Goal: Task Accomplishment & Management: Complete application form

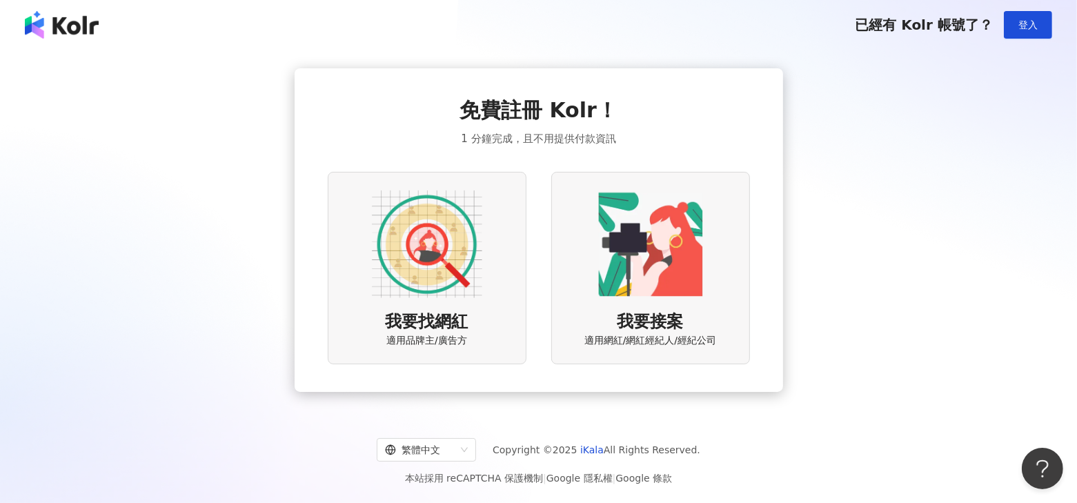
click at [444, 251] on img at bounding box center [427, 244] width 110 height 110
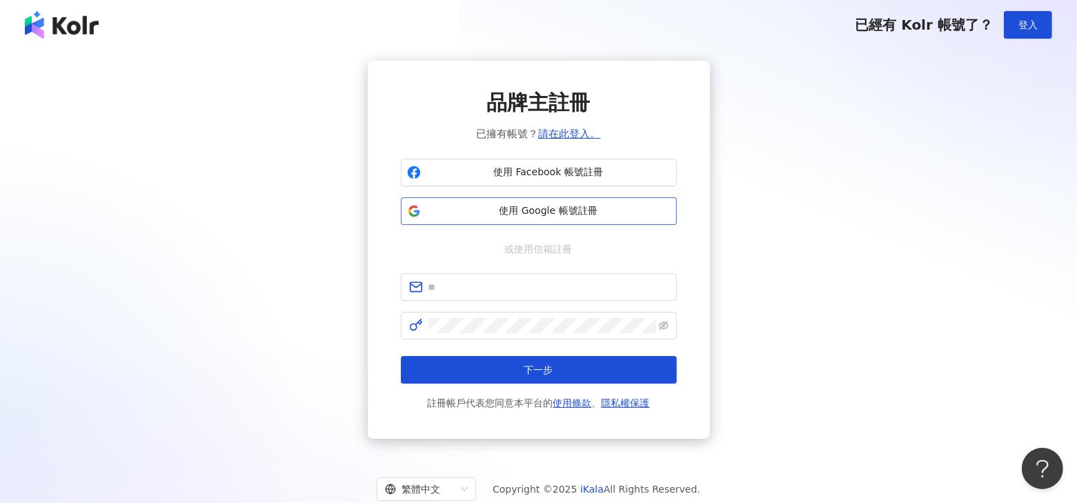
click at [528, 214] on span "使用 Google 帳號註冊" at bounding box center [548, 211] width 244 height 14
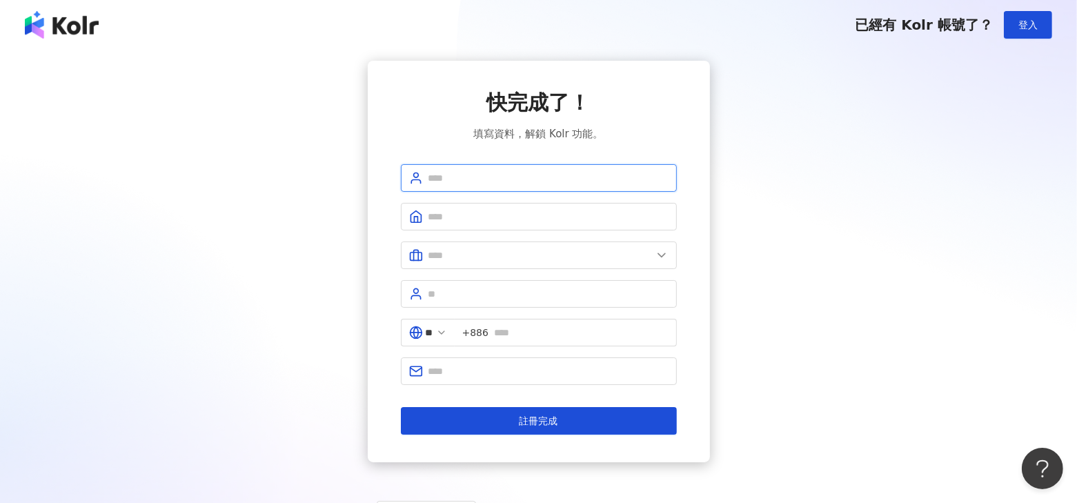
click at [453, 171] on input "text" at bounding box center [549, 177] width 240 height 15
type input "****"
click at [437, 212] on input "text" at bounding box center [549, 216] width 240 height 15
click at [437, 259] on input "text" at bounding box center [541, 255] width 224 height 15
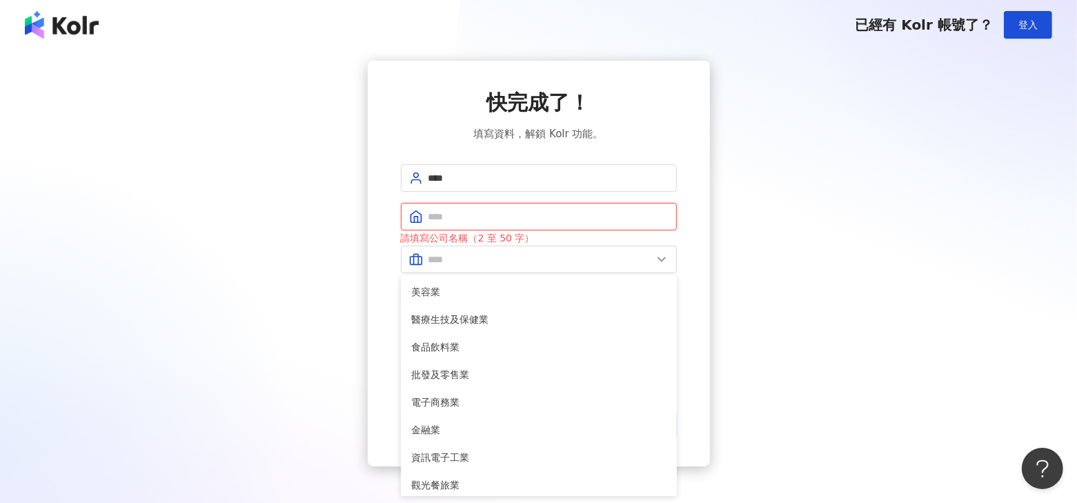
click at [451, 217] on input "text" at bounding box center [549, 216] width 240 height 15
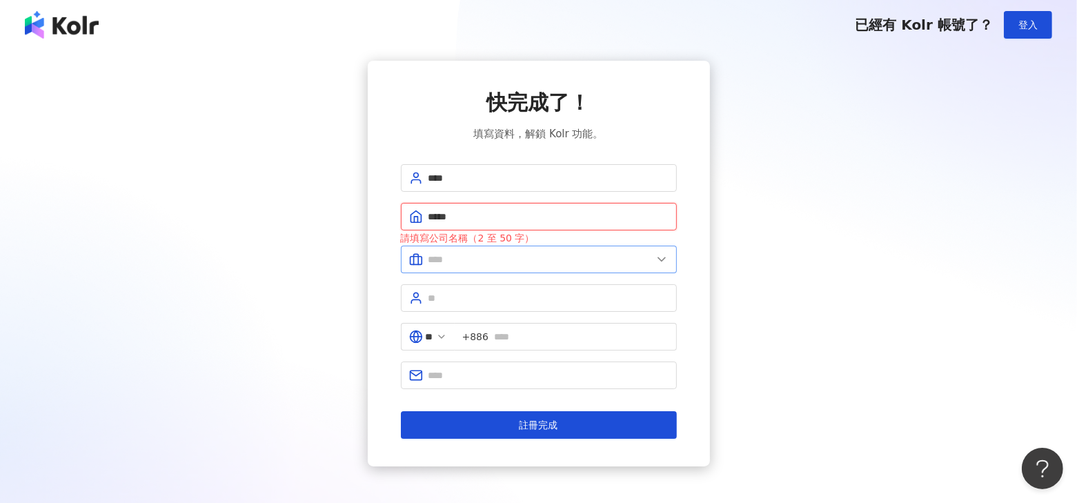
type input "*****"
click at [442, 257] on input "text" at bounding box center [541, 259] width 224 height 15
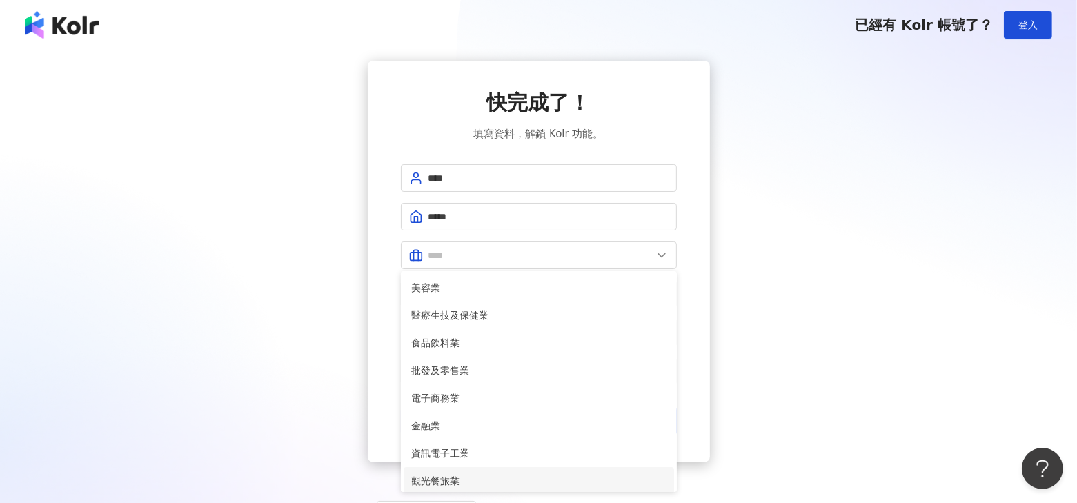
click at [450, 482] on span "觀光餐旅業" at bounding box center [539, 480] width 254 height 15
type input "*****"
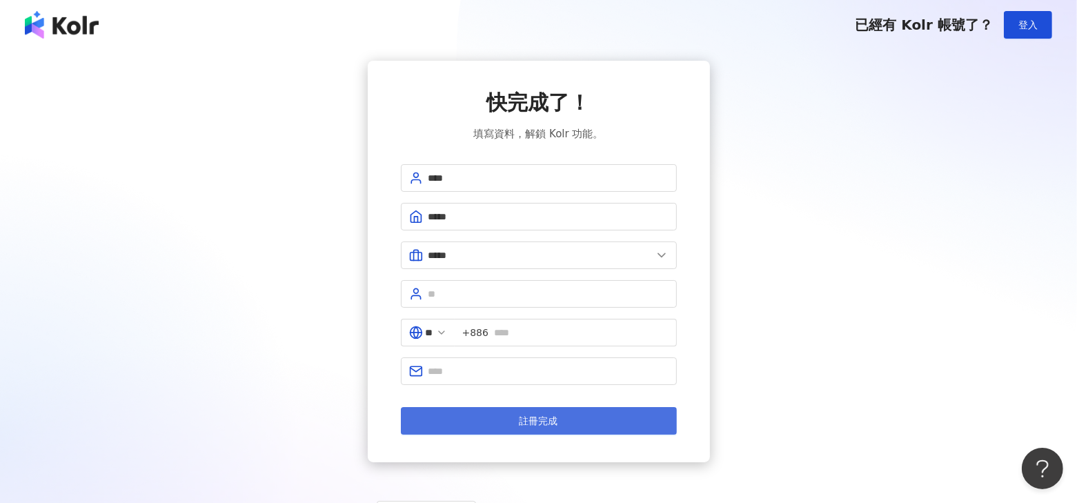
click at [524, 420] on span "註冊完成" at bounding box center [539, 420] width 39 height 11
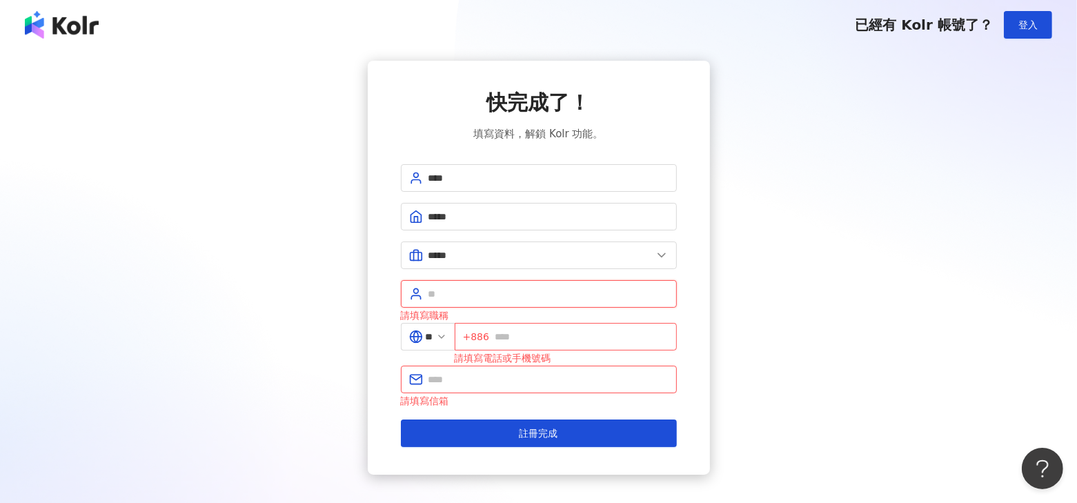
click at [433, 288] on input "text" at bounding box center [549, 293] width 240 height 15
click at [441, 296] on input "text" at bounding box center [549, 293] width 240 height 15
click at [416, 295] on icon at bounding box center [416, 294] width 14 height 14
drag, startPoint x: 460, startPoint y: 302, endPoint x: 509, endPoint y: 322, distance: 52.6
click at [461, 302] on span at bounding box center [539, 294] width 276 height 28
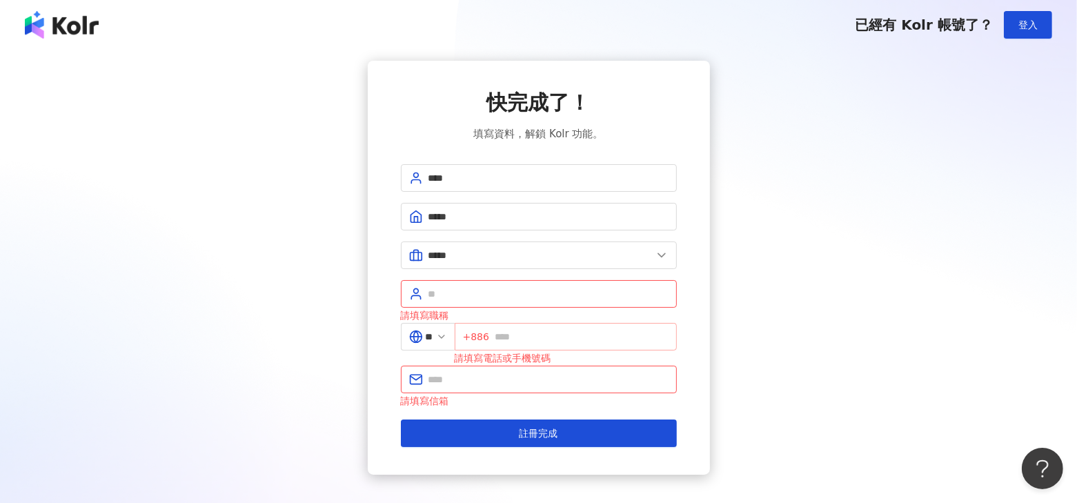
click at [518, 326] on span "+886" at bounding box center [566, 337] width 222 height 28
click at [522, 336] on input "text" at bounding box center [582, 336] width 174 height 15
